Goal: Information Seeking & Learning: Learn about a topic

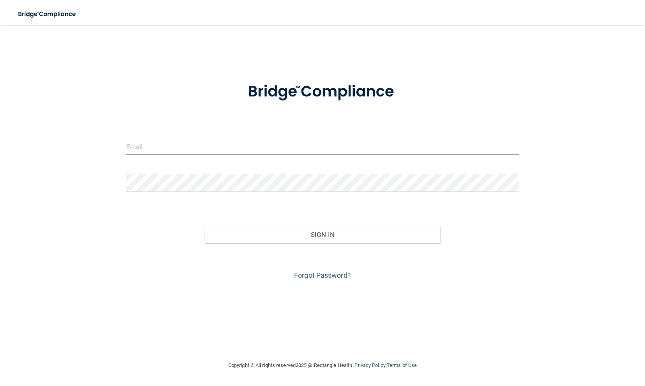
click at [211, 146] on input "email" at bounding box center [322, 147] width 393 height 18
type input "[EMAIL_ADDRESS][DOMAIN_NAME]"
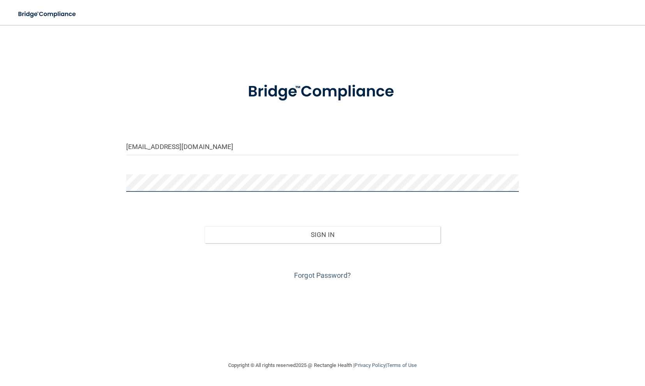
click at [204, 226] on button "Sign In" at bounding box center [322, 234] width 236 height 17
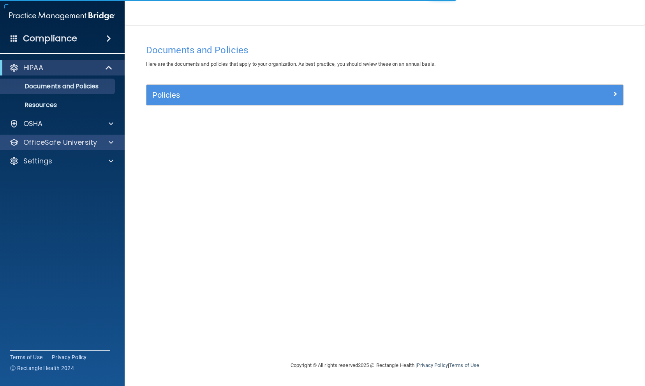
click at [99, 137] on div "OfficeSafe University" at bounding box center [62, 143] width 125 height 16
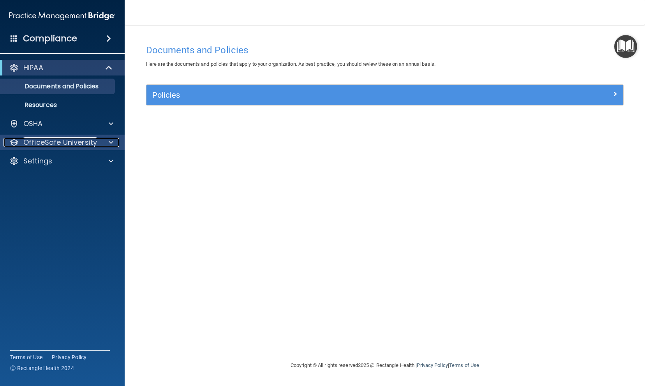
click at [111, 142] on span at bounding box center [111, 142] width 5 height 9
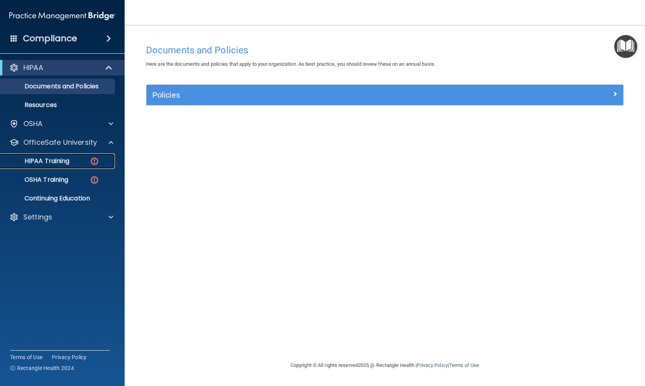
click at [67, 157] on p "HIPAA Training" at bounding box center [37, 161] width 64 height 8
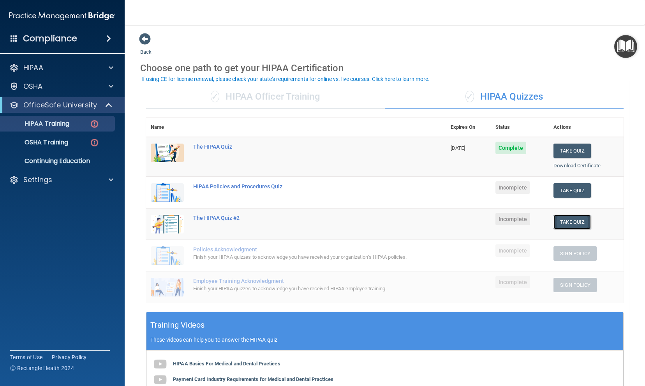
click at [563, 223] on button "Take Quiz" at bounding box center [571, 222] width 37 height 14
